Goal: Book appointment/travel/reservation

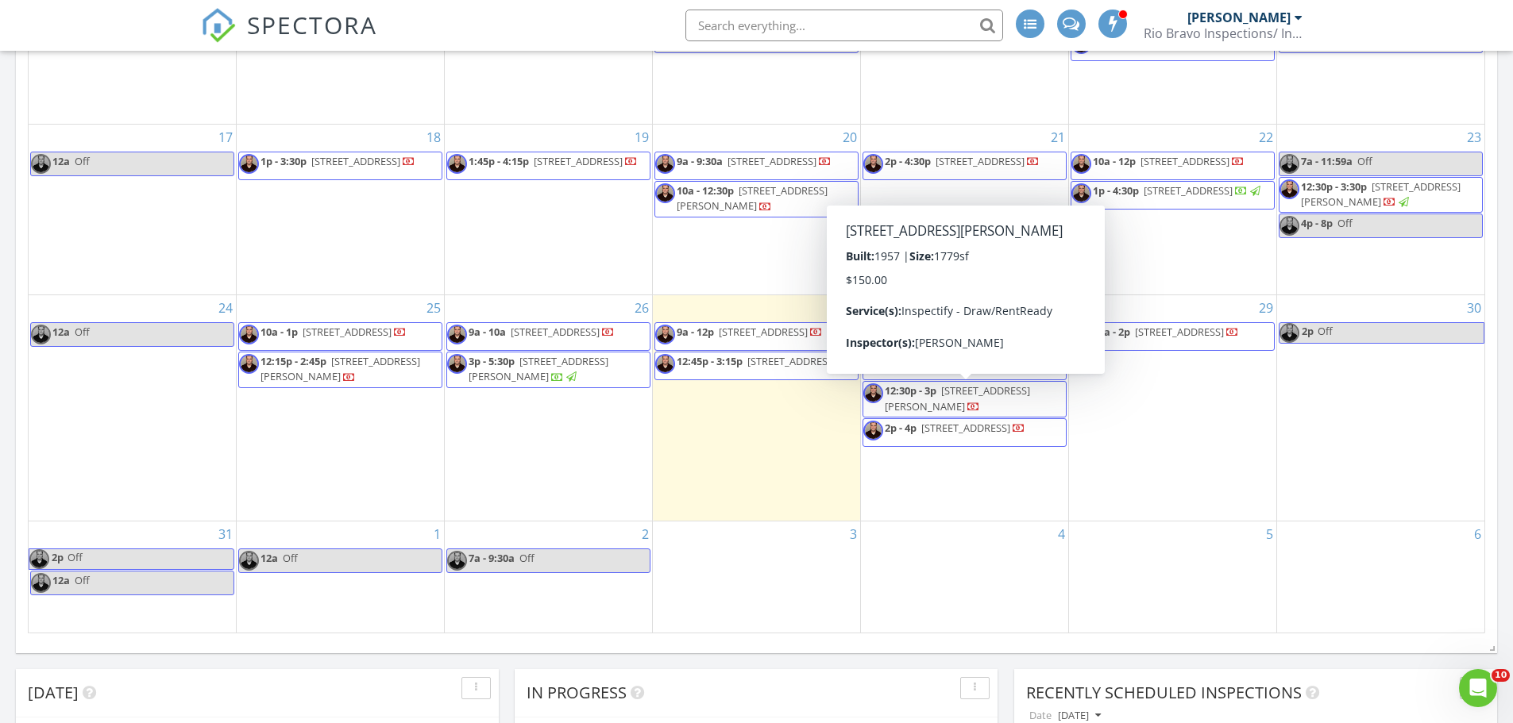
click at [1005, 411] on span "12:30p - 3p 5905 Walraven Cir, Fort Worth 76133" at bounding box center [964, 399] width 202 height 31
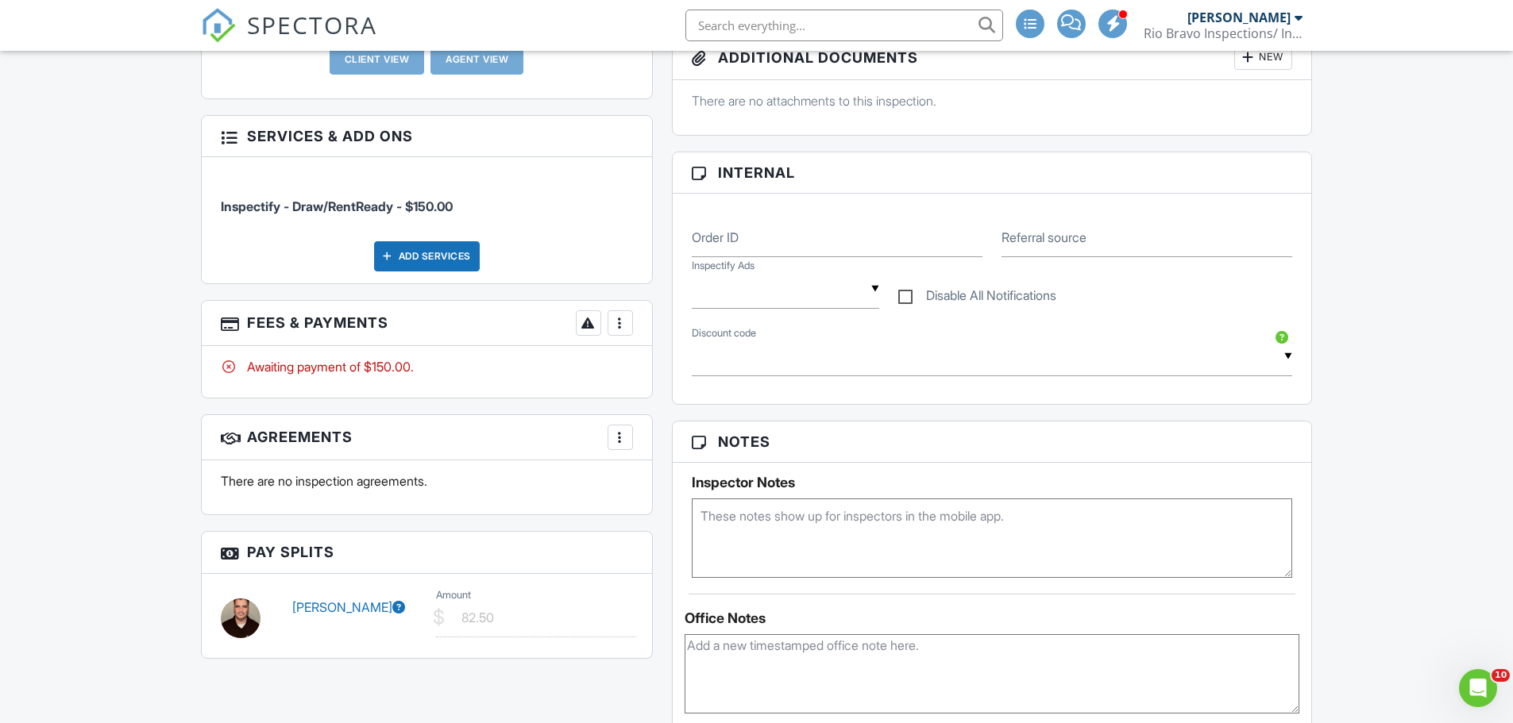
scroll to position [873, 0]
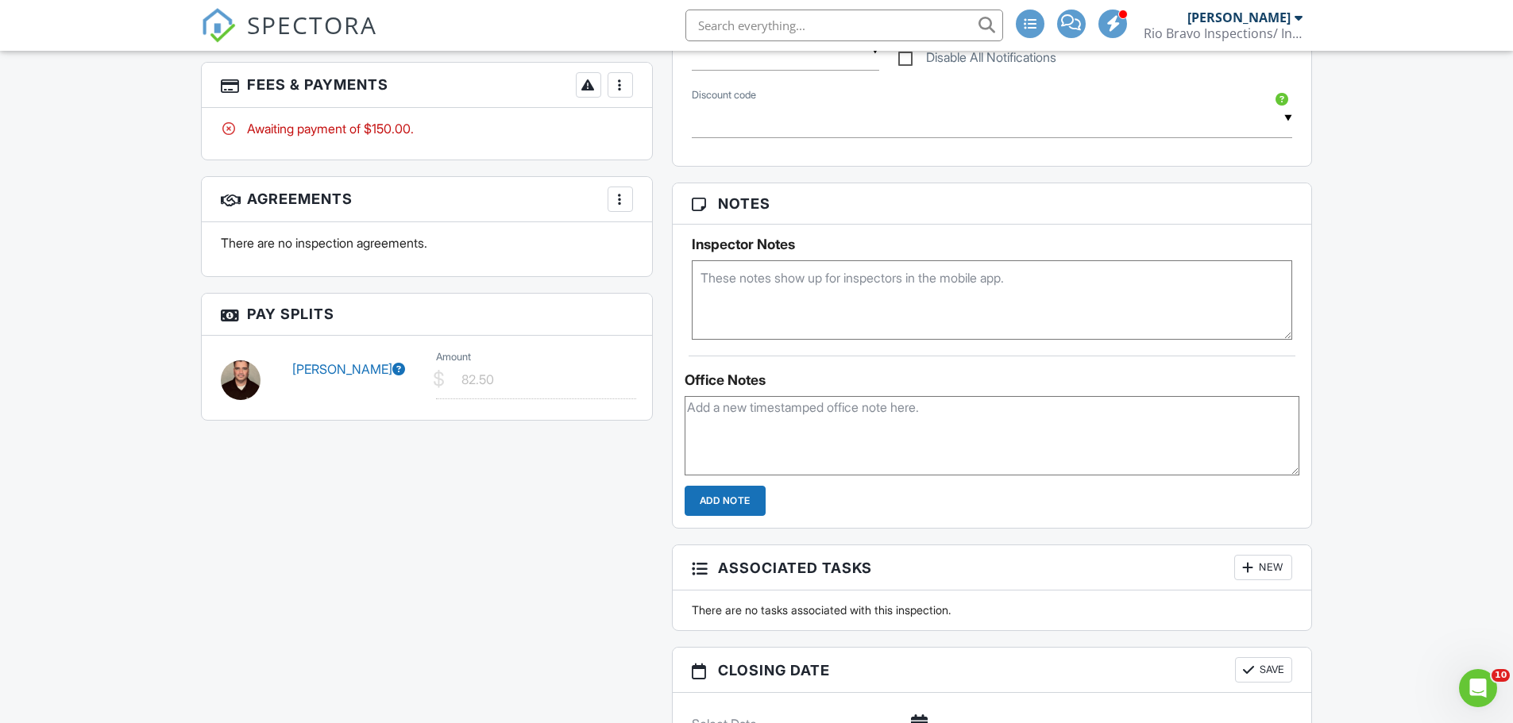
click at [363, 21] on span "SPECTORA" at bounding box center [312, 24] width 130 height 33
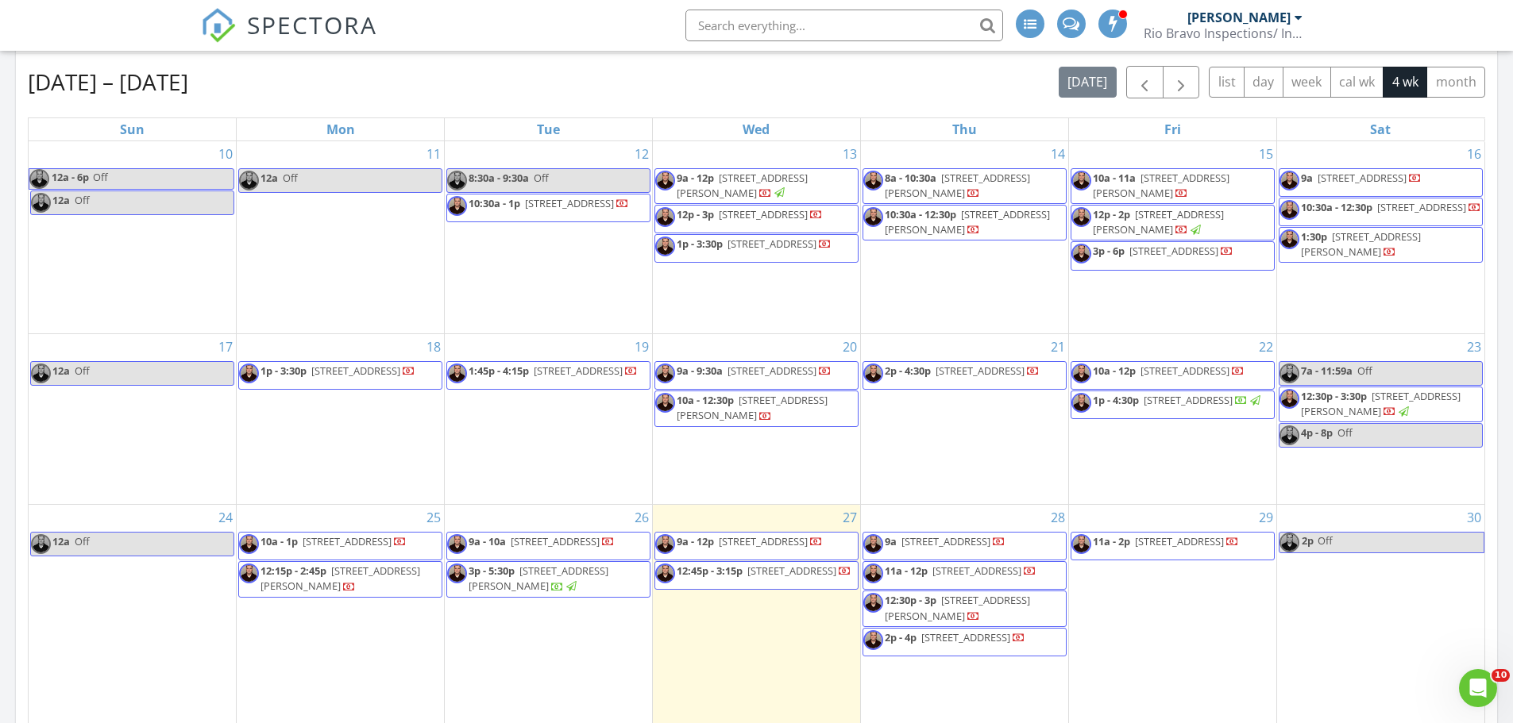
scroll to position [715, 0]
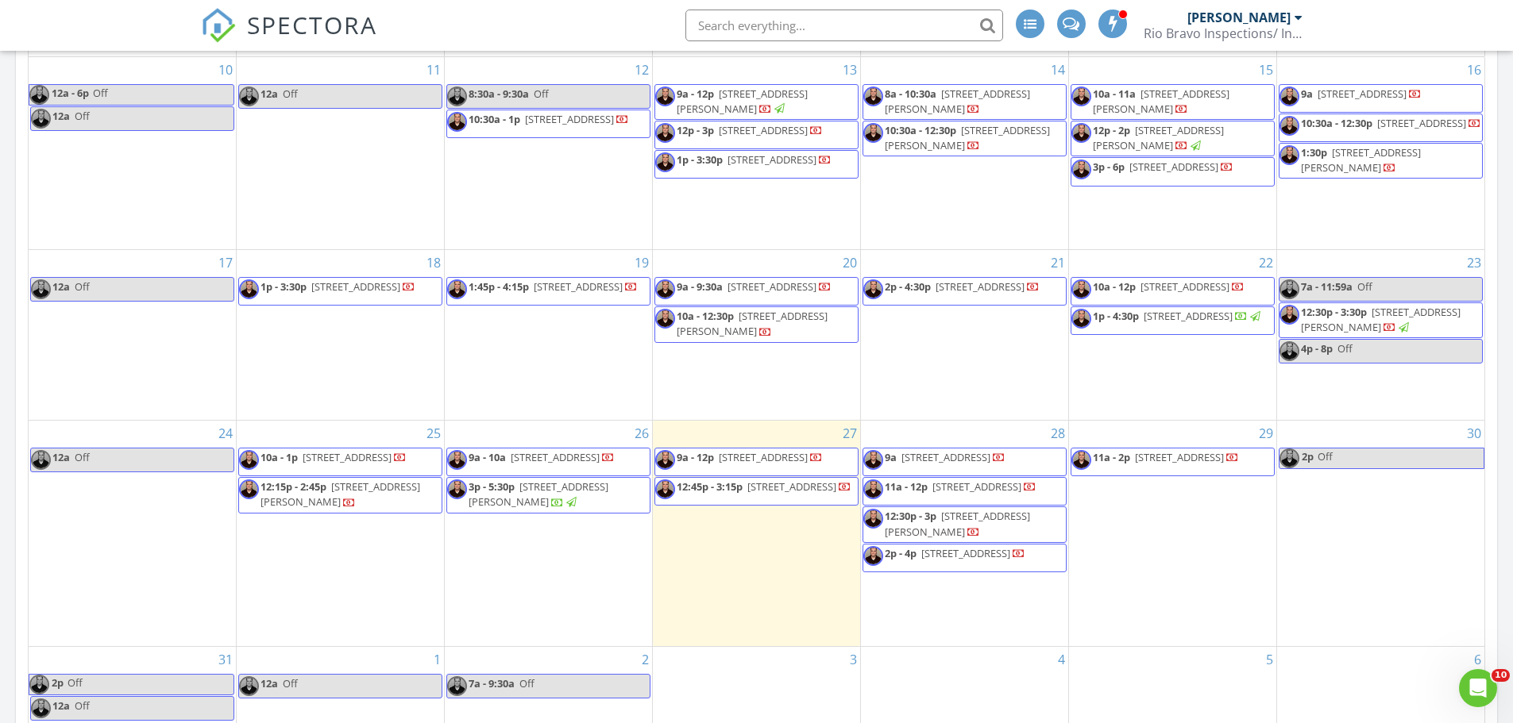
click at [1239, 470] on span "11a - 2p 4102 Fernwood Dr, Garland 75042" at bounding box center [1155, 462] width 168 height 24
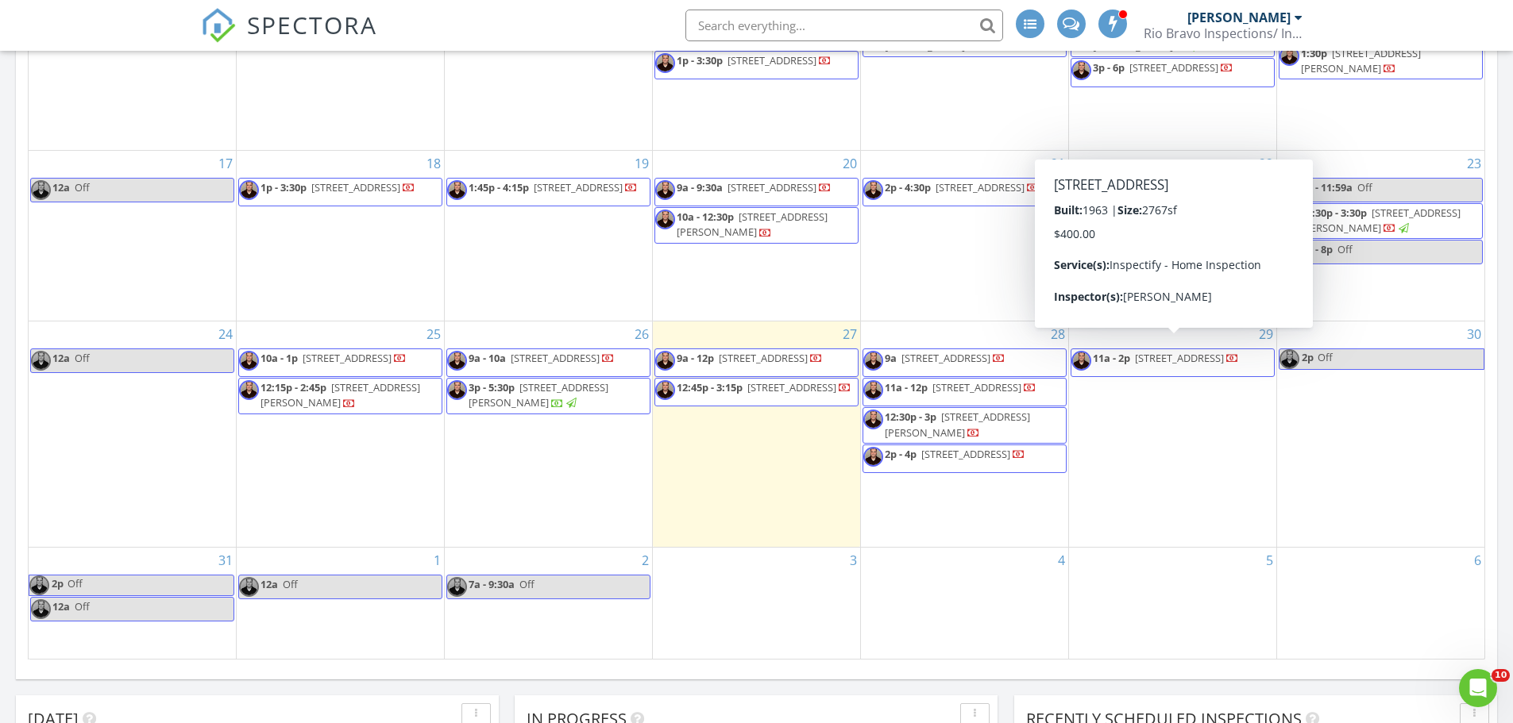
scroll to position [953, 0]
